Goal: Task Accomplishment & Management: Use online tool/utility

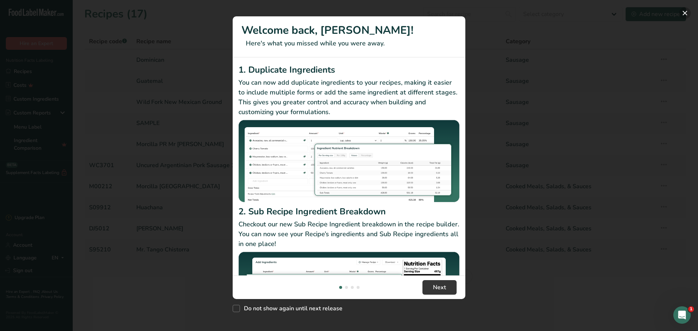
click at [683, 14] on button "New Features" at bounding box center [685, 13] width 12 height 12
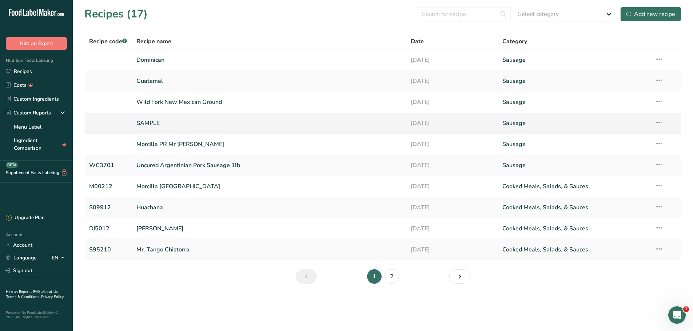
click at [149, 126] on link "SAMPLE" at bounding box center [269, 123] width 266 height 15
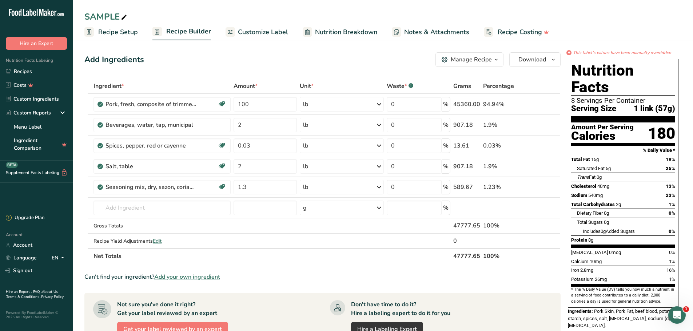
click at [270, 31] on span "Customize Label" at bounding box center [263, 32] width 50 height 10
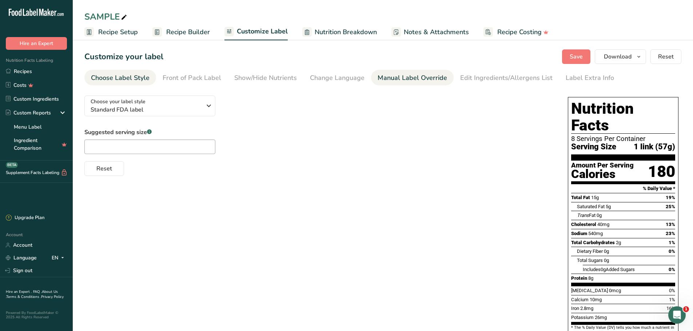
click at [417, 77] on div "Manual Label Override" at bounding box center [411, 78] width 69 height 10
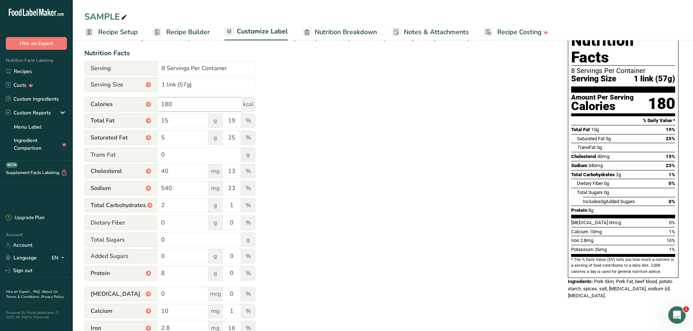
scroll to position [73, 0]
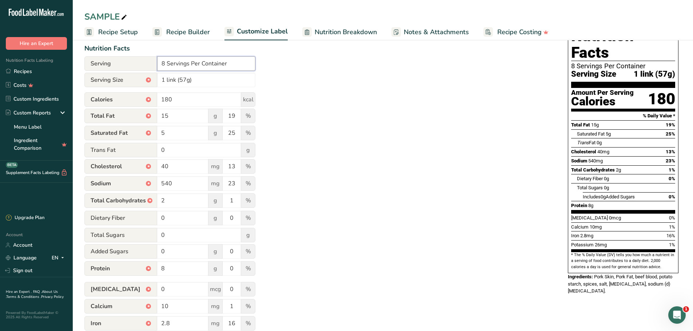
drag, startPoint x: 164, startPoint y: 61, endPoint x: 159, endPoint y: 61, distance: 4.8
click at [159, 61] on input "8 Servings Per Container" at bounding box center [206, 63] width 98 height 15
type input "12 Servings Per Container"
type input "1 link (114g)"
type input "240"
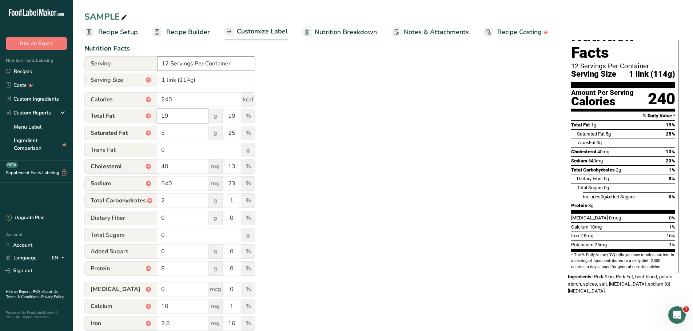
type input "19"
type input "29"
type input "6"
type input "30"
type input "70"
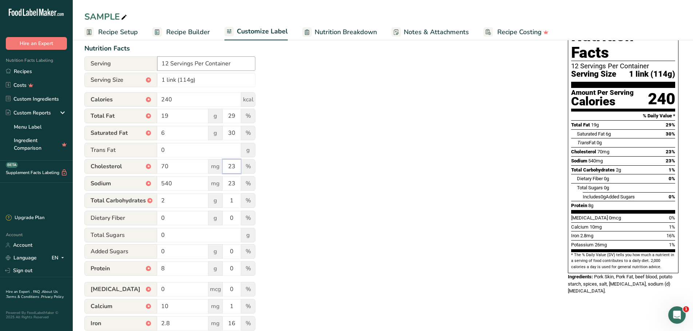
type input "23"
type input "770"
type input "32"
type input "4"
type input "17"
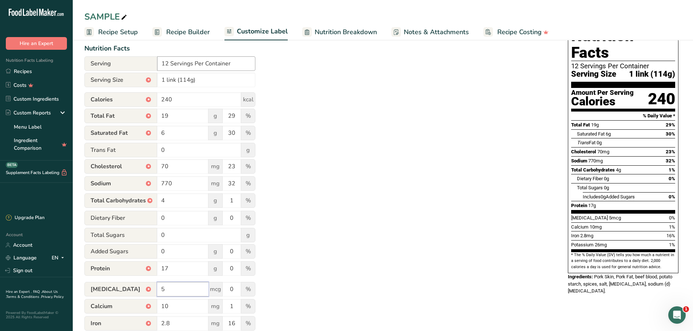
type input "5"
type input "200"
type input "2"
type input "1"
type input "8"
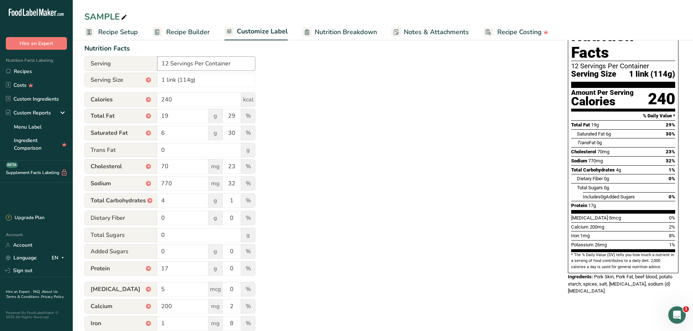
scroll to position [118, 0]
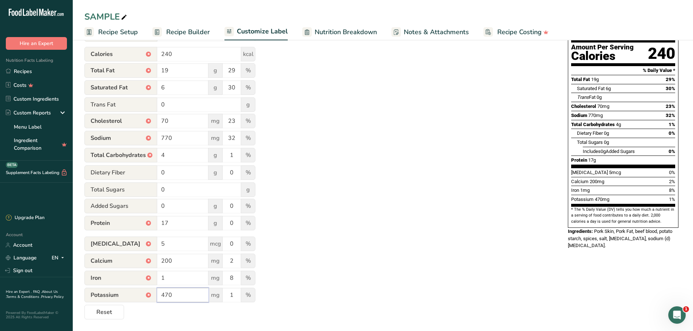
type input "470"
type input "0"
click at [316, 186] on div "Utilize this manual override feature to get full control over the nutrition lab…" at bounding box center [318, 146] width 469 height 348
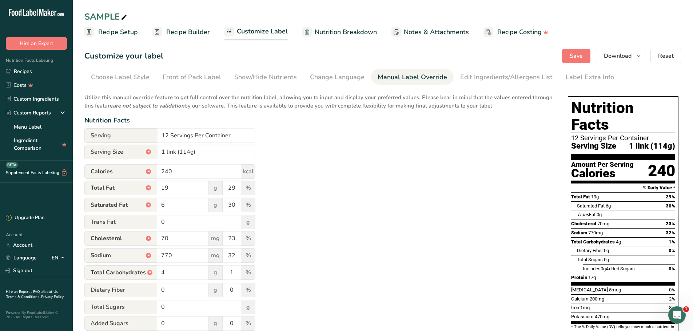
scroll to position [0, 0]
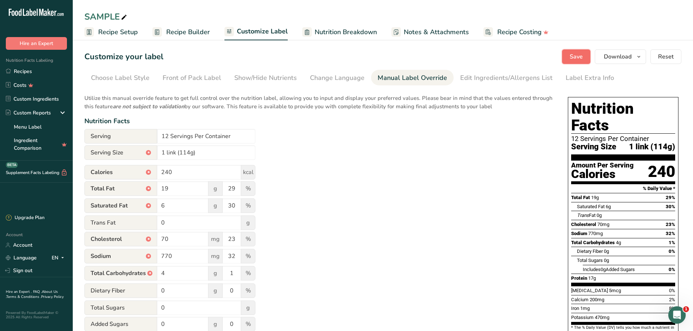
click at [578, 59] on span "Save" at bounding box center [575, 56] width 13 height 9
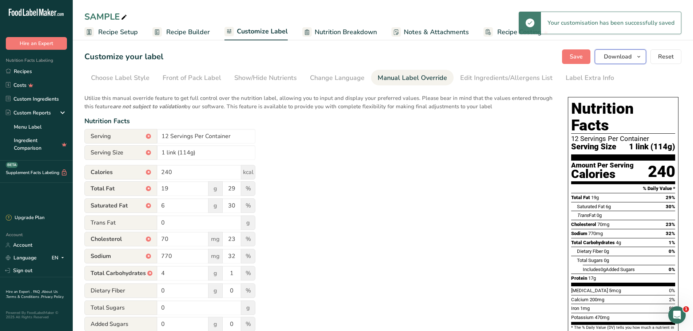
click at [625, 59] on span "Download" at bounding box center [618, 56] width 28 height 9
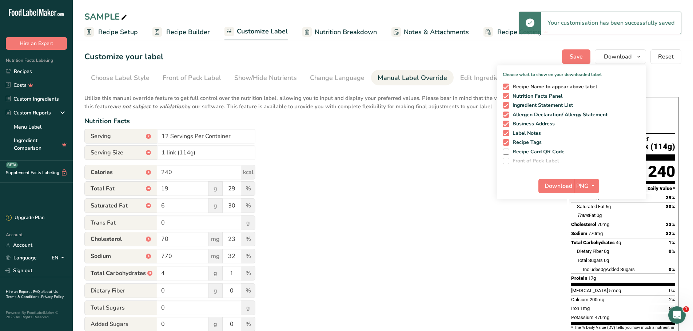
click at [509, 85] on span at bounding box center [505, 87] width 7 height 7
click at [507, 85] on input "Recipe Name to appear above label" at bounding box center [504, 86] width 5 height 5
checkbox input "false"
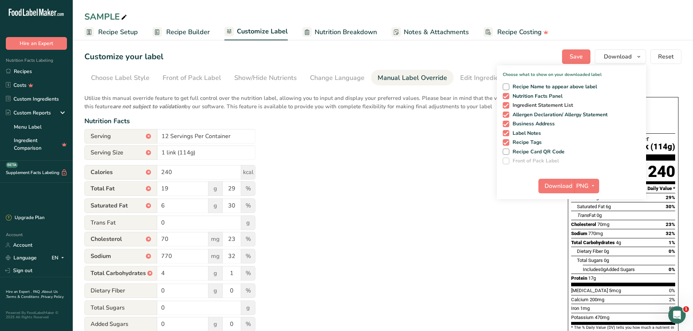
click at [506, 105] on span at bounding box center [505, 105] width 7 height 7
click at [506, 105] on input "Ingredient Statement List" at bounding box center [504, 105] width 5 height 5
checkbox input "false"
click at [506, 113] on span at bounding box center [505, 115] width 7 height 7
click at [506, 113] on input "Allergen Declaration/ Allergy Statement" at bounding box center [504, 114] width 5 height 5
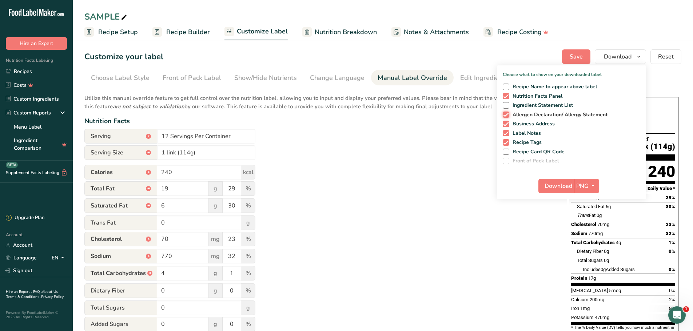
checkbox input "false"
click at [507, 124] on span at bounding box center [505, 124] width 7 height 7
click at [507, 124] on input "Business Address" at bounding box center [504, 123] width 5 height 5
checkbox input "false"
click at [507, 135] on span at bounding box center [505, 133] width 7 height 7
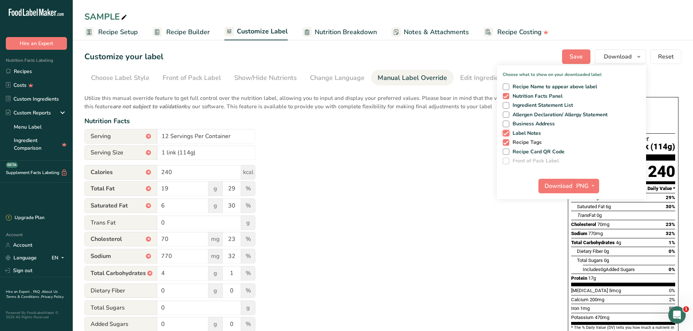
click at [507, 135] on input "Label Notes" at bounding box center [504, 133] width 5 height 5
checkbox input "false"
click at [507, 141] on span at bounding box center [505, 142] width 7 height 7
click at [507, 141] on input "Recipe Tags" at bounding box center [504, 142] width 5 height 5
checkbox input "false"
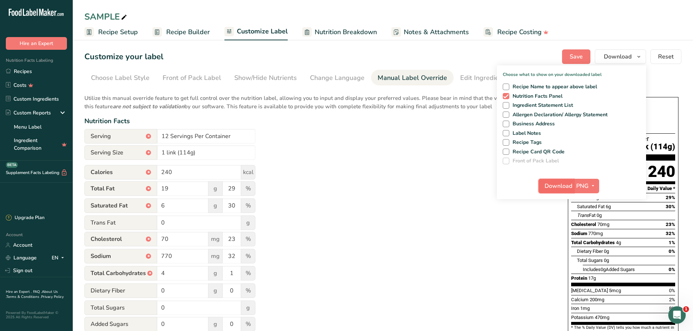
click at [562, 189] on span "Download" at bounding box center [558, 186] width 28 height 9
